Goal: Transaction & Acquisition: Purchase product/service

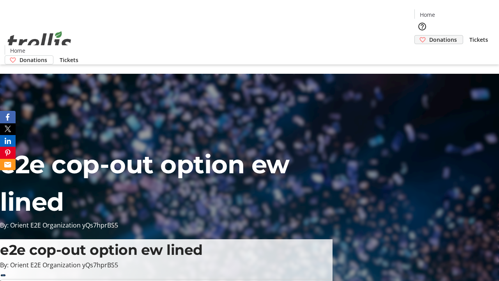
click at [429, 35] on span "Donations" at bounding box center [443, 39] width 28 height 8
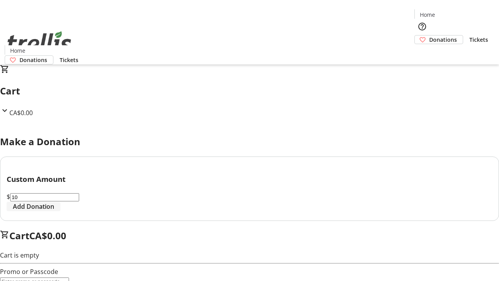
click at [54, 211] on span "Add Donation" at bounding box center [33, 206] width 41 height 9
